Goal: Task Accomplishment & Management: Manage account settings

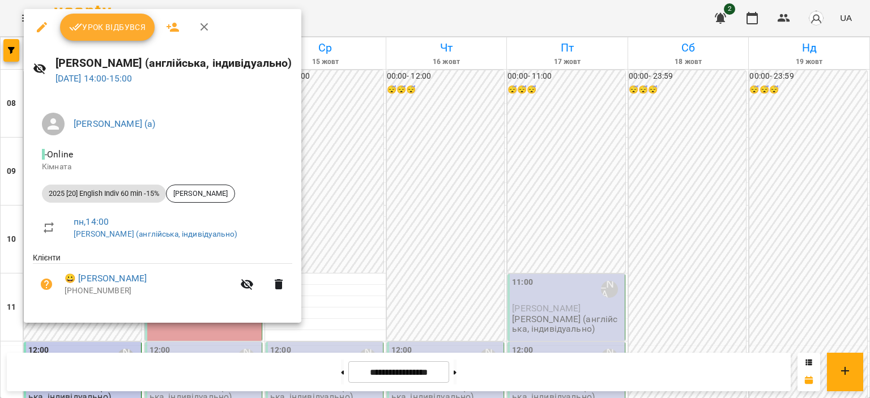
scroll to position [226, 0]
click at [113, 31] on span "Урок відбувся" at bounding box center [107, 27] width 77 height 14
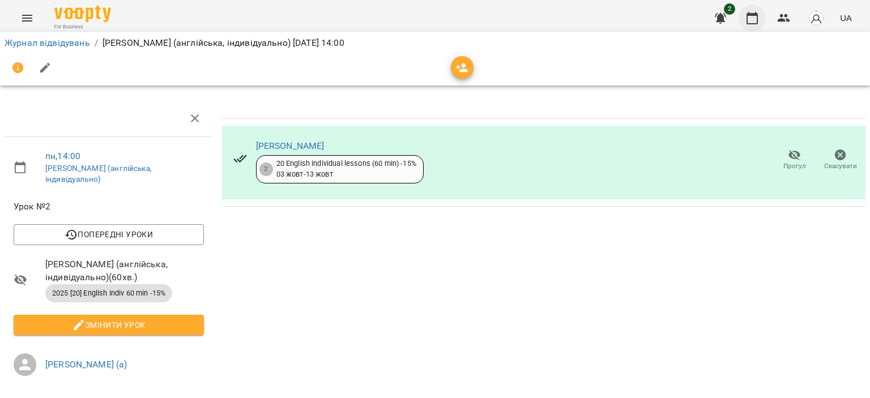
click at [746, 24] on button "button" at bounding box center [751, 18] width 27 height 27
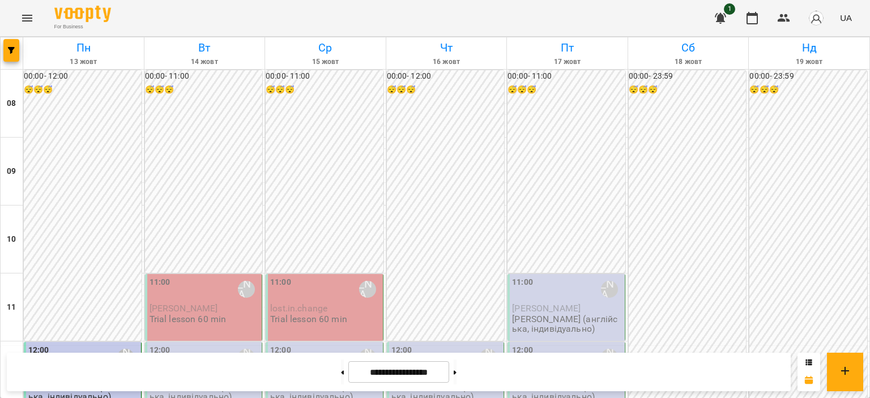
scroll to position [113, 0]
click at [336, 303] on p "lost.in.change" at bounding box center [325, 308] width 110 height 10
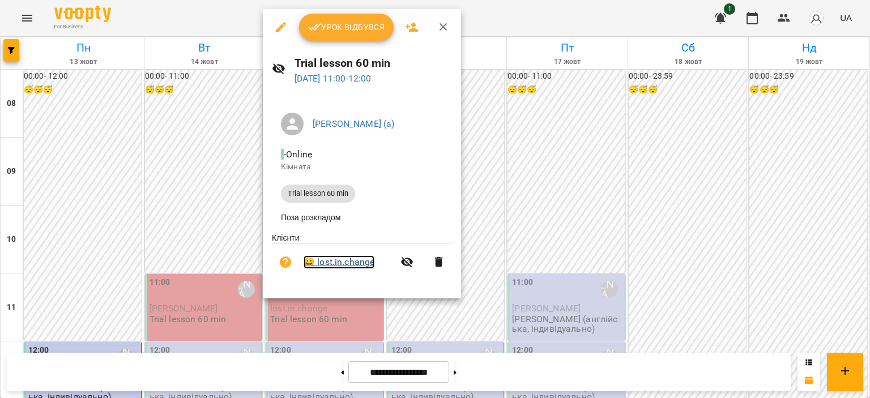
click at [351, 269] on link "😀 lost.in.change" at bounding box center [338, 262] width 71 height 14
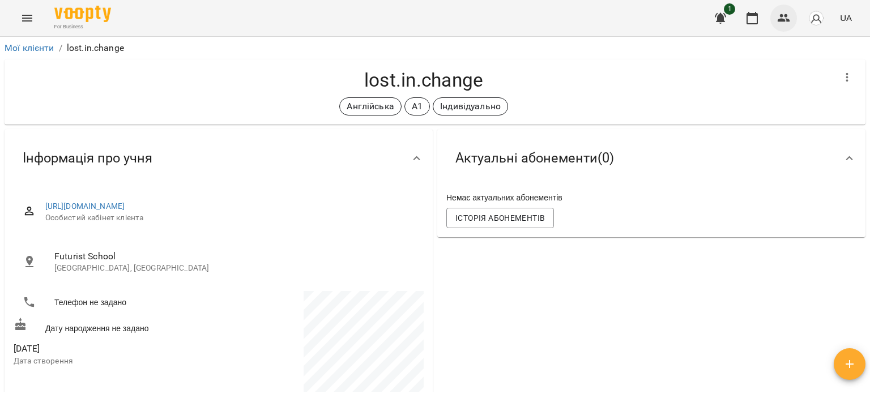
click at [786, 23] on icon "button" at bounding box center [784, 18] width 14 height 14
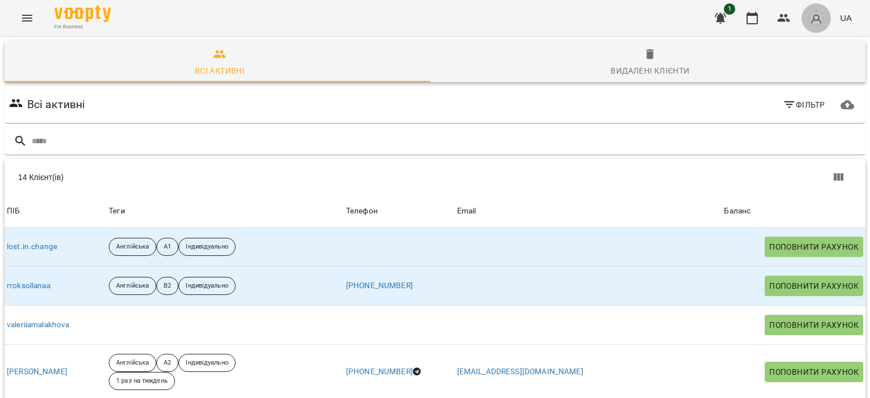
click at [822, 23] on img "button" at bounding box center [816, 18] width 16 height 16
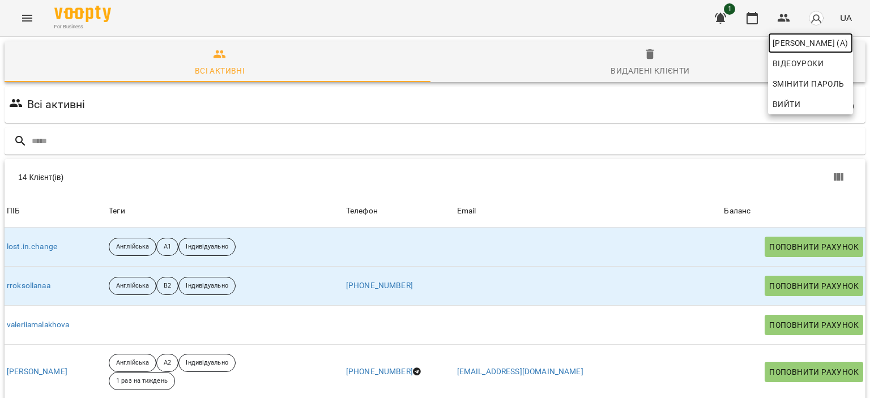
click at [792, 45] on span "[PERSON_NAME] (а)" at bounding box center [810, 43] width 76 height 14
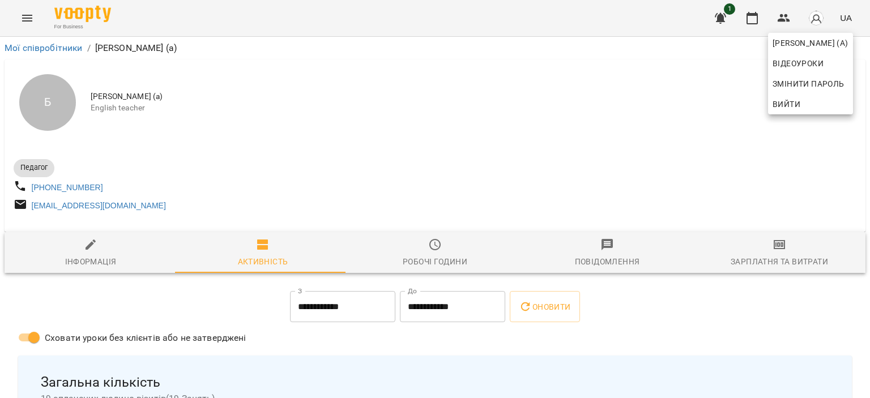
click at [421, 260] on div at bounding box center [435, 199] width 870 height 398
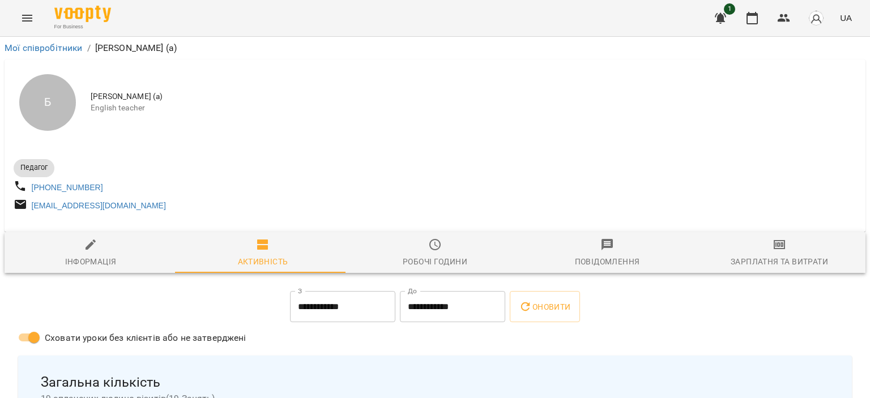
click at [433, 259] on span "Робочі години" at bounding box center [435, 253] width 159 height 31
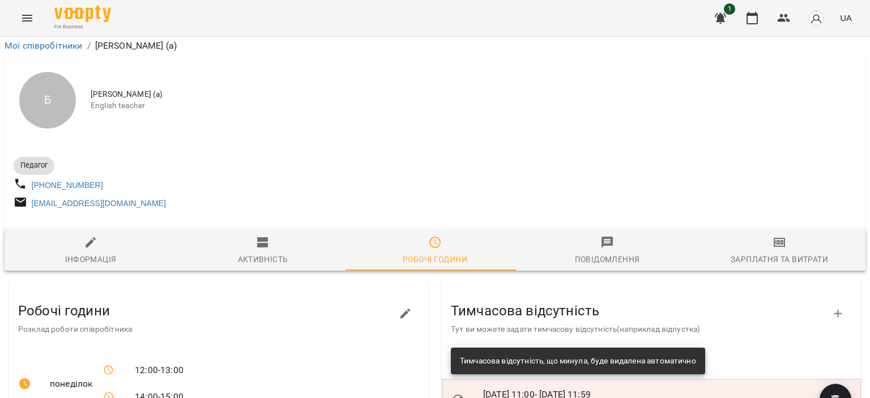
scroll to position [746, 0]
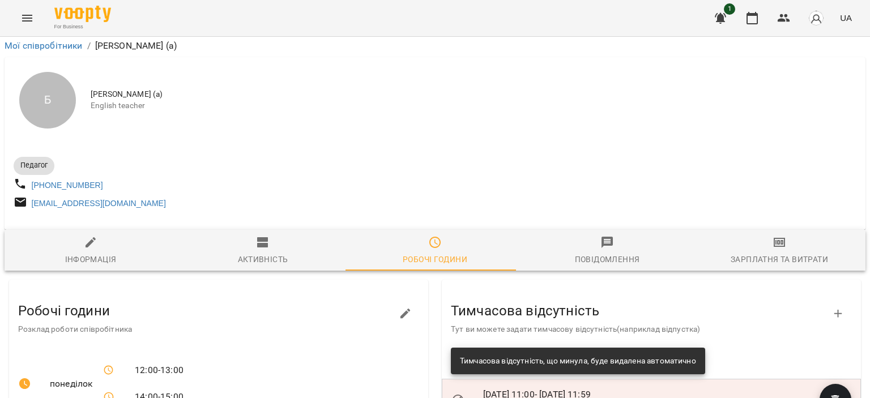
scroll to position [57, 0]
click at [758, 17] on icon "button" at bounding box center [752, 18] width 14 height 14
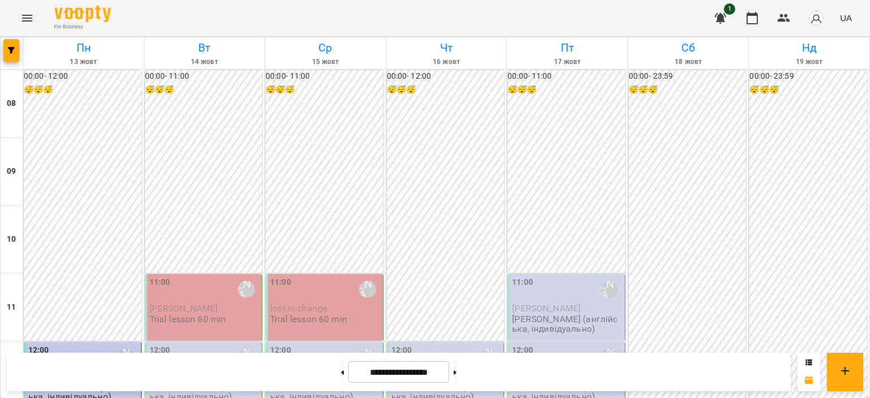
scroll to position [57, 0]
click at [456, 375] on button at bounding box center [455, 372] width 3 height 25
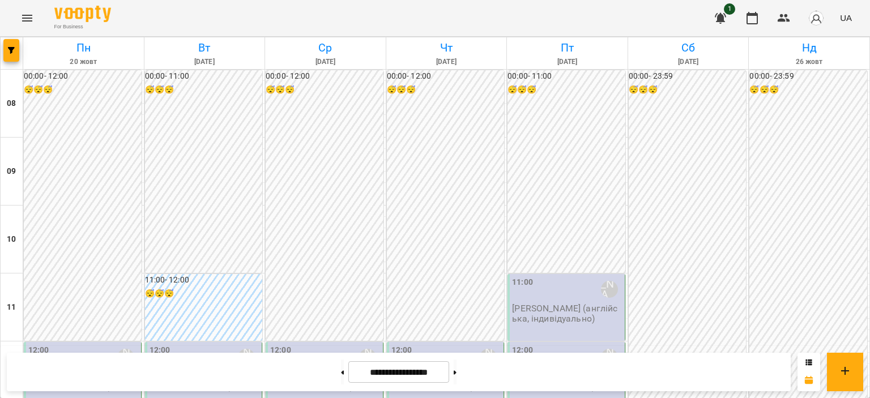
scroll to position [396, 0]
click at [456, 370] on button at bounding box center [455, 372] width 3 height 25
type input "**********"
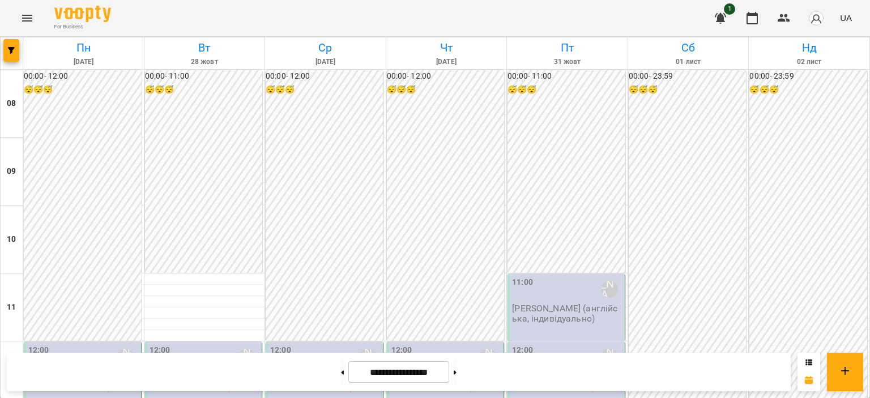
scroll to position [170, 0]
drag, startPoint x: 459, startPoint y: 318, endPoint x: 457, endPoint y: 276, distance: 41.9
drag, startPoint x: 457, startPoint y: 276, endPoint x: 572, endPoint y: 337, distance: 130.2
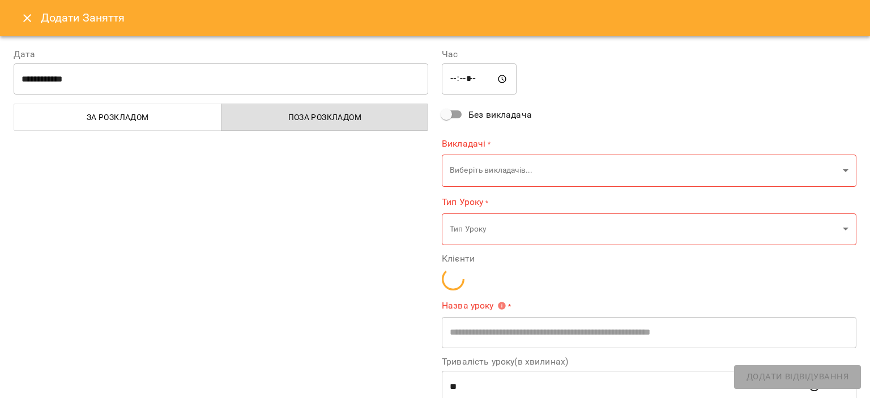
type input "**********"
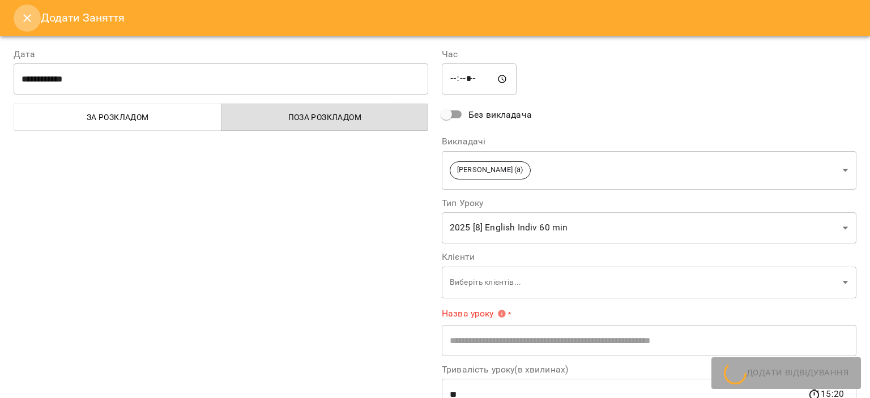
click at [24, 13] on icon "Close" at bounding box center [27, 18] width 14 height 14
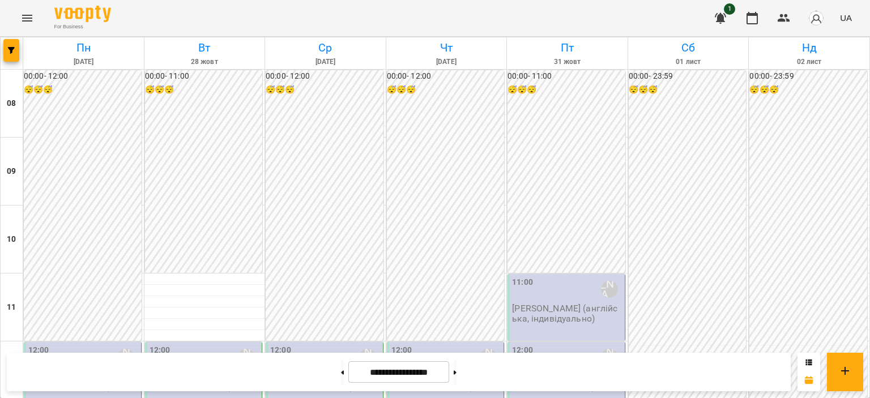
scroll to position [510, 0]
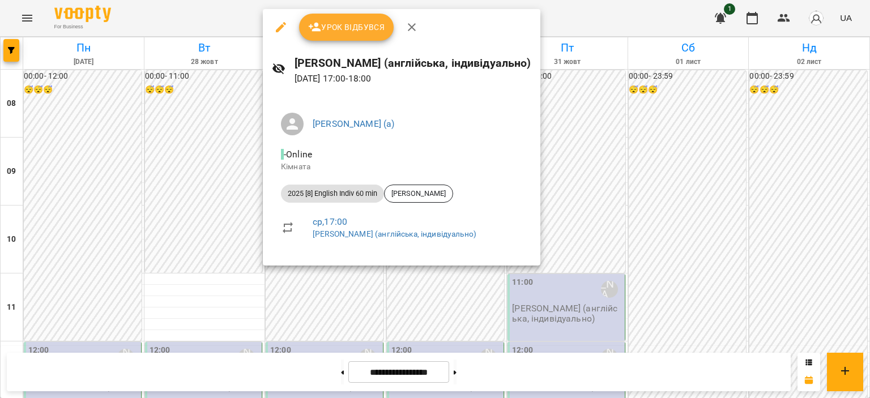
click at [624, 133] on div at bounding box center [435, 199] width 870 height 398
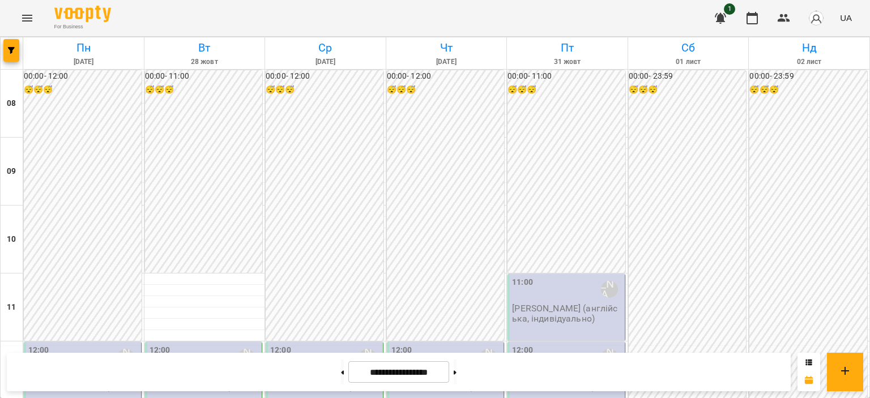
scroll to position [340, 0]
